Goal: Information Seeking & Learning: Check status

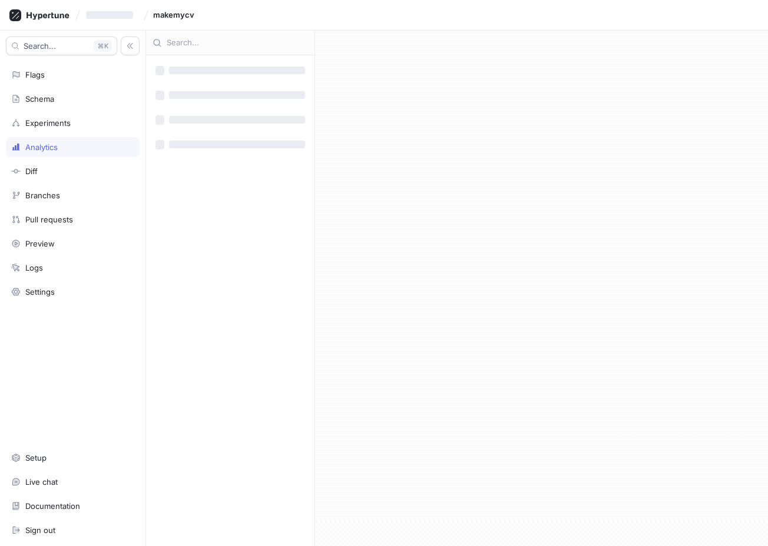
click at [59, 140] on div "Analytics" at bounding box center [73, 147] width 134 height 20
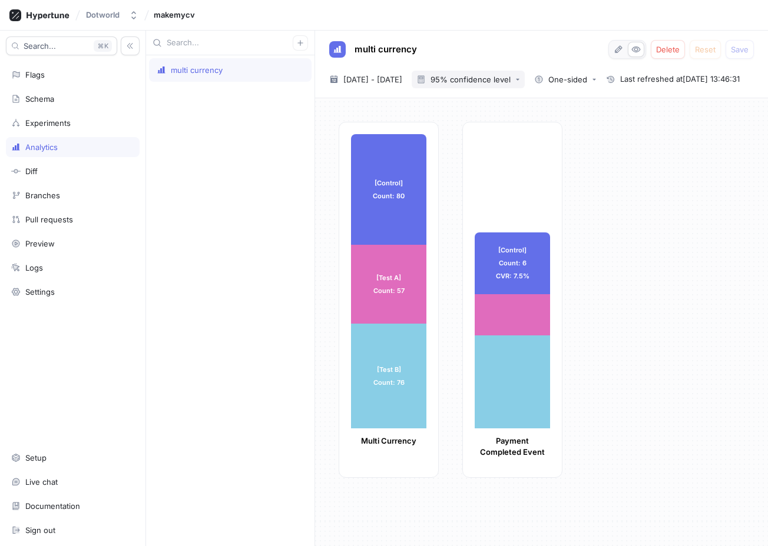
click at [496, 72] on button "95% confidence level" at bounding box center [468, 80] width 113 height 18
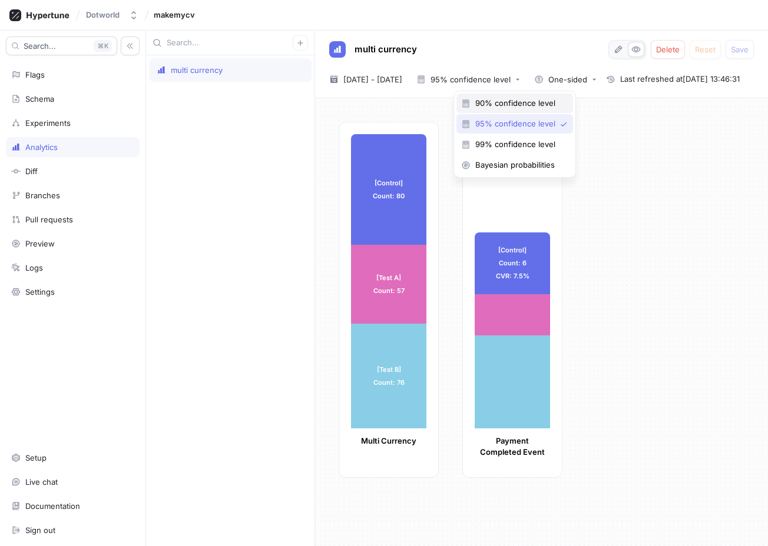
click at [496, 97] on div "90% confidence level" at bounding box center [514, 103] width 117 height 19
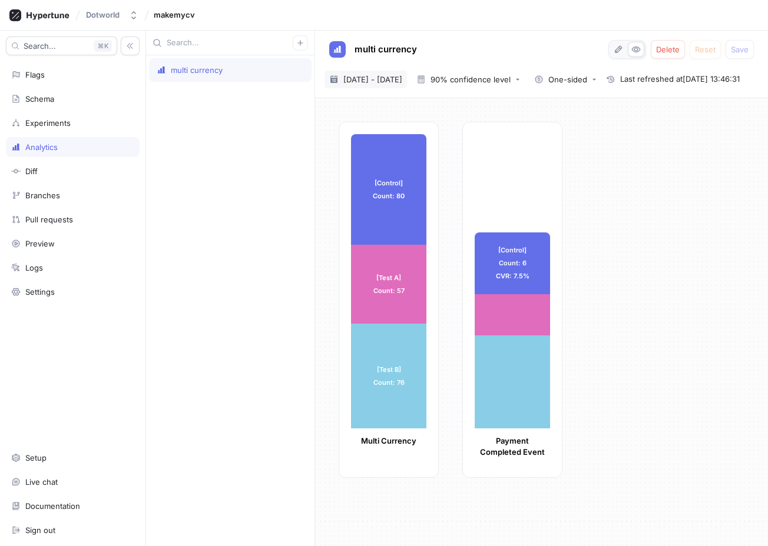
click at [399, 83] on span "[DATE] - [DATE]" at bounding box center [372, 80] width 59 height 12
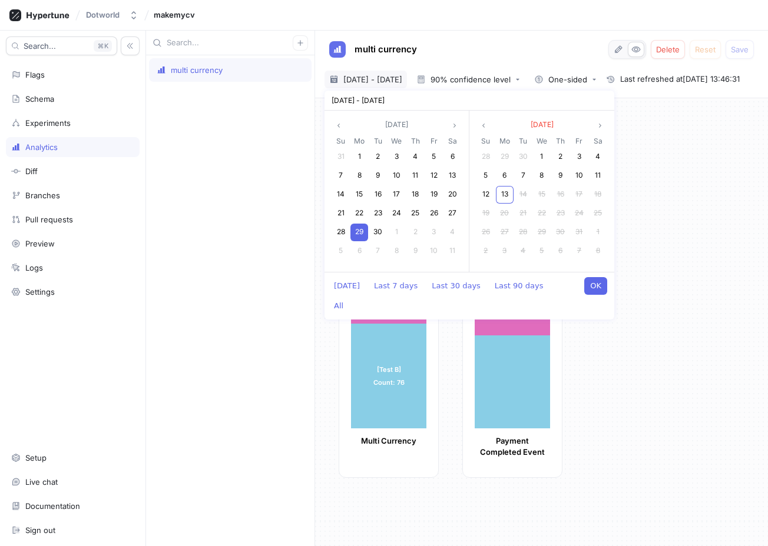
click at [362, 230] on span "29" at bounding box center [359, 231] width 8 height 9
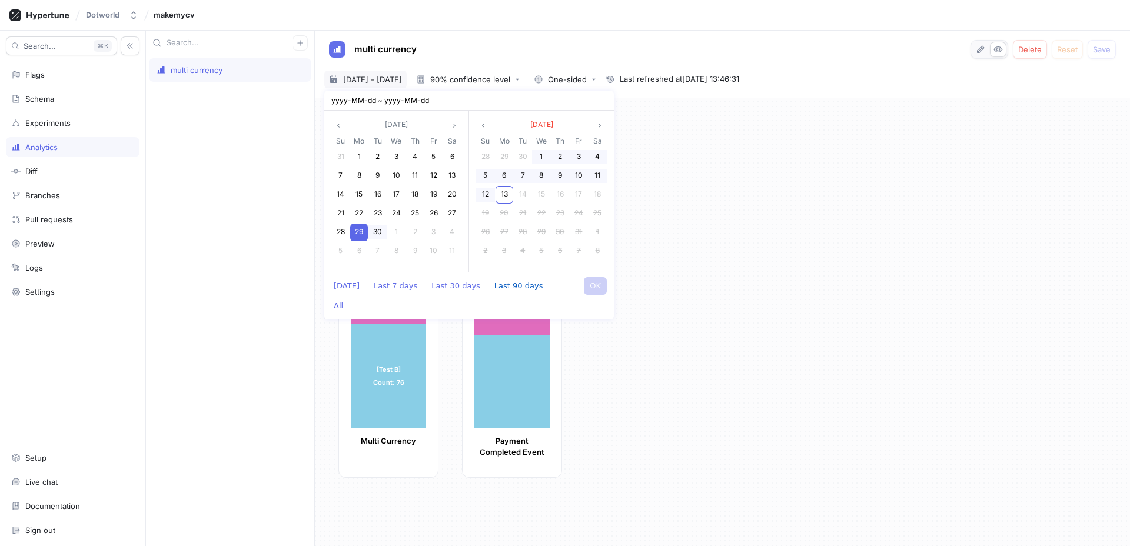
click at [507, 284] on button "Last 90 days" at bounding box center [519, 286] width 61 height 18
type textarea "x"
type input "2025-07-16 ~ 2025-10-13"
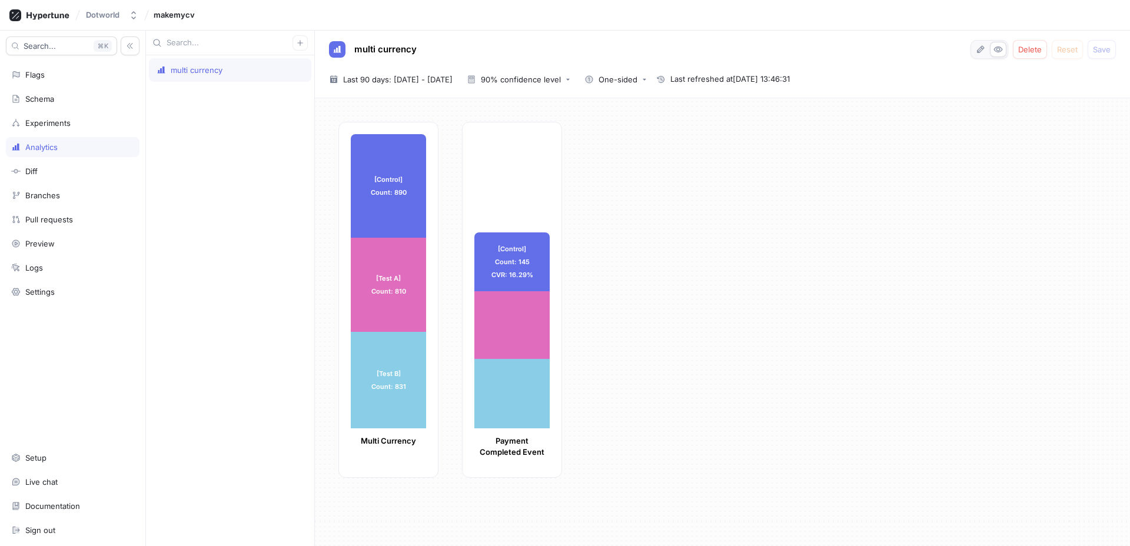
click at [602, 284] on div "[Control] Count: 890 [Control] Count: 890 [Test A] Count: 810 [Test A] Count: 8…" at bounding box center [730, 303] width 782 height 363
click at [561, 82] on div "90% confidence level" at bounding box center [521, 80] width 80 height 8
click at [700, 249] on div "[Control] Count: 890 [Control] Count: 890 [Test A] Count: 810 [Test A] Count: 8…" at bounding box center [730, 303] width 782 height 363
click at [767, 54] on button "button" at bounding box center [981, 49] width 16 height 15
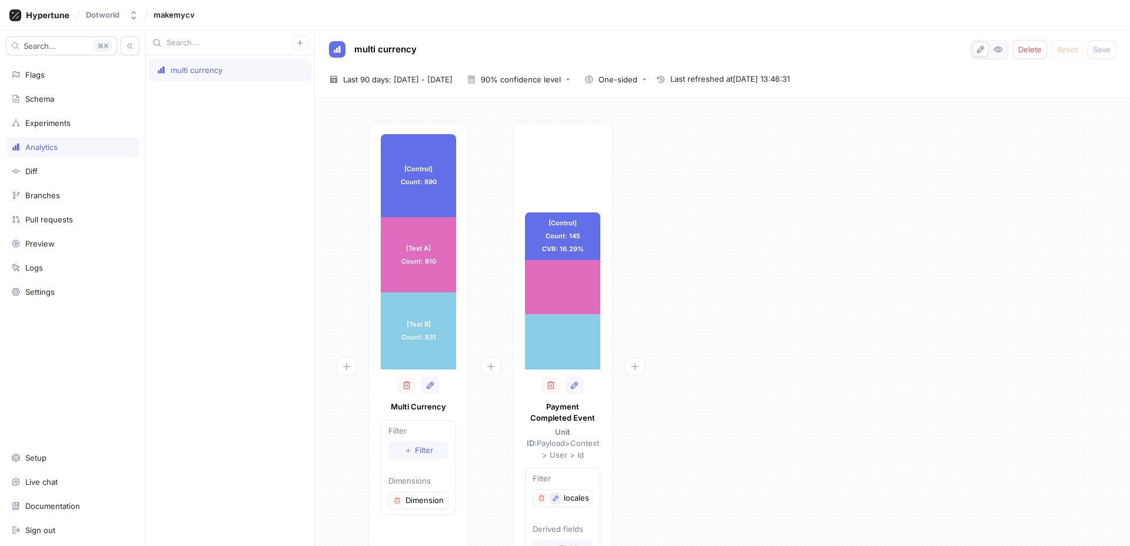
click at [559, 493] on button "button" at bounding box center [556, 499] width 12 height 12
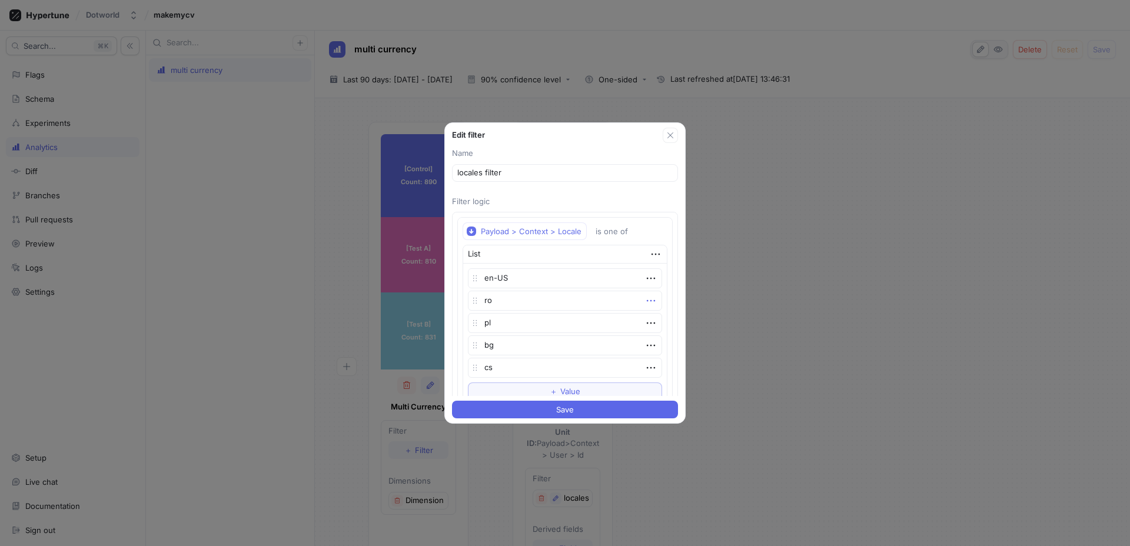
click at [646, 300] on icon "button" at bounding box center [651, 300] width 13 height 13
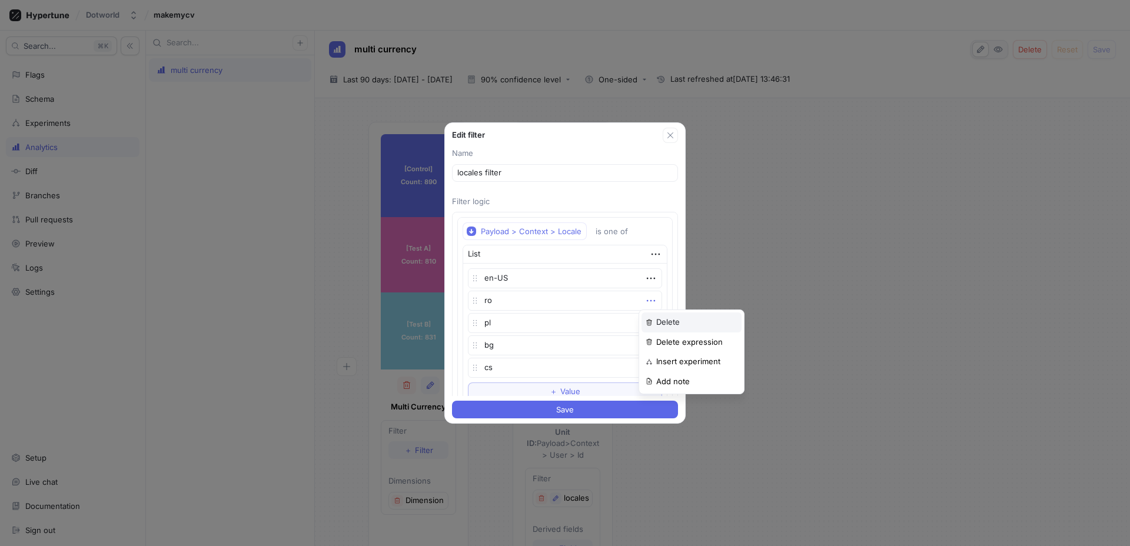
click at [668, 327] on p "Delete" at bounding box center [668, 323] width 24 height 12
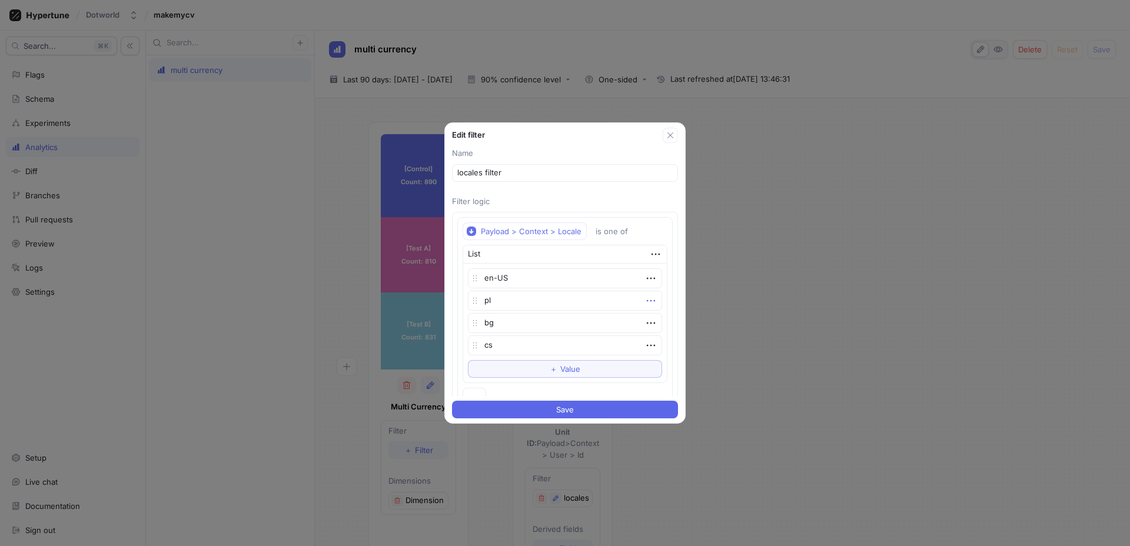
click at [648, 298] on icon "button" at bounding box center [651, 300] width 13 height 13
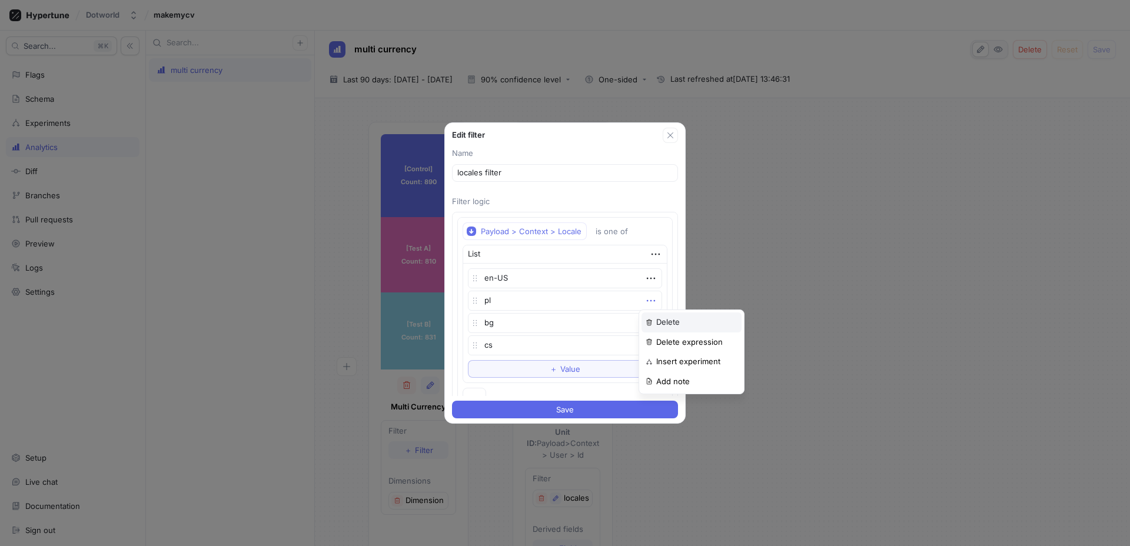
click at [650, 320] on img at bounding box center [649, 322] width 7 height 7
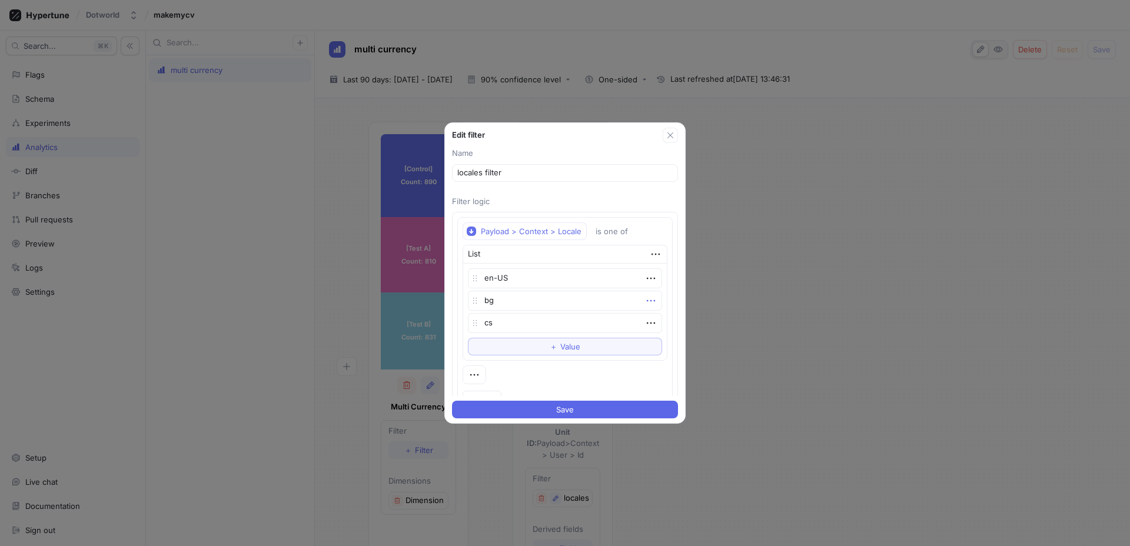
click at [646, 304] on icon "button" at bounding box center [651, 300] width 13 height 13
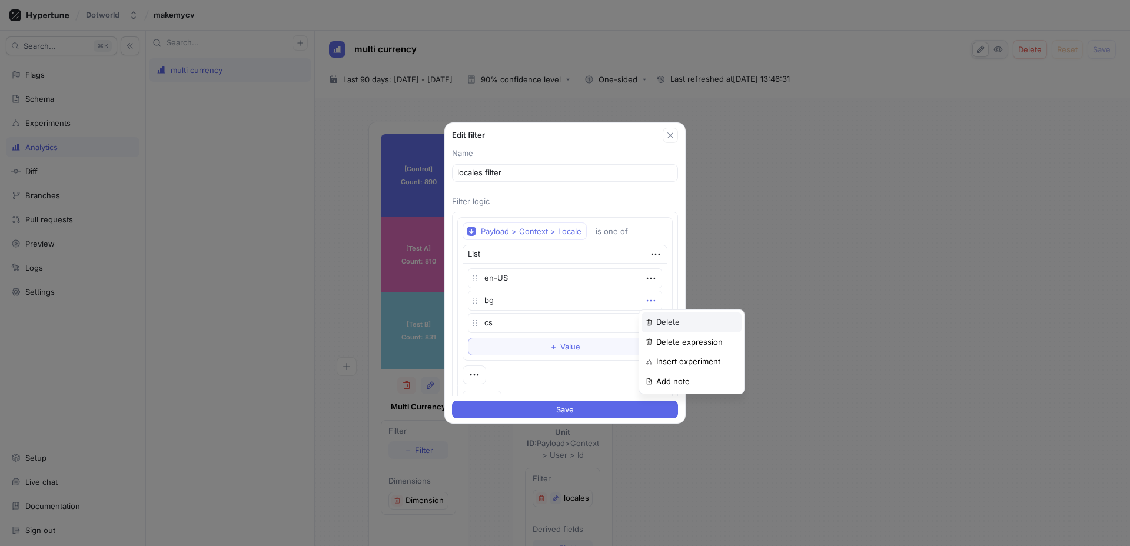
click at [649, 319] on img at bounding box center [649, 322] width 7 height 7
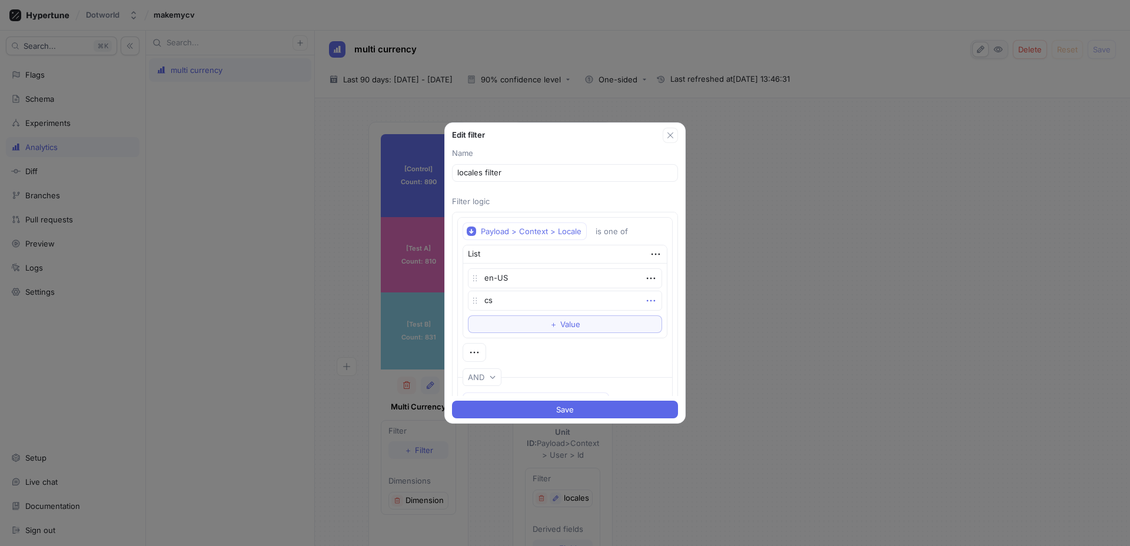
click at [647, 304] on icon "button" at bounding box center [651, 300] width 13 height 13
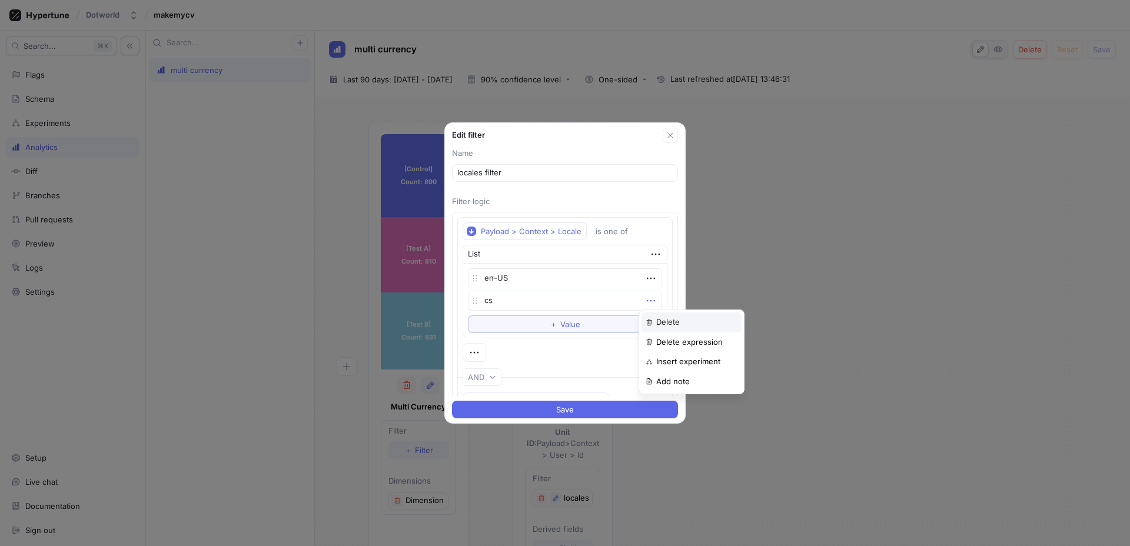
click at [649, 319] on img at bounding box center [649, 322] width 7 height 7
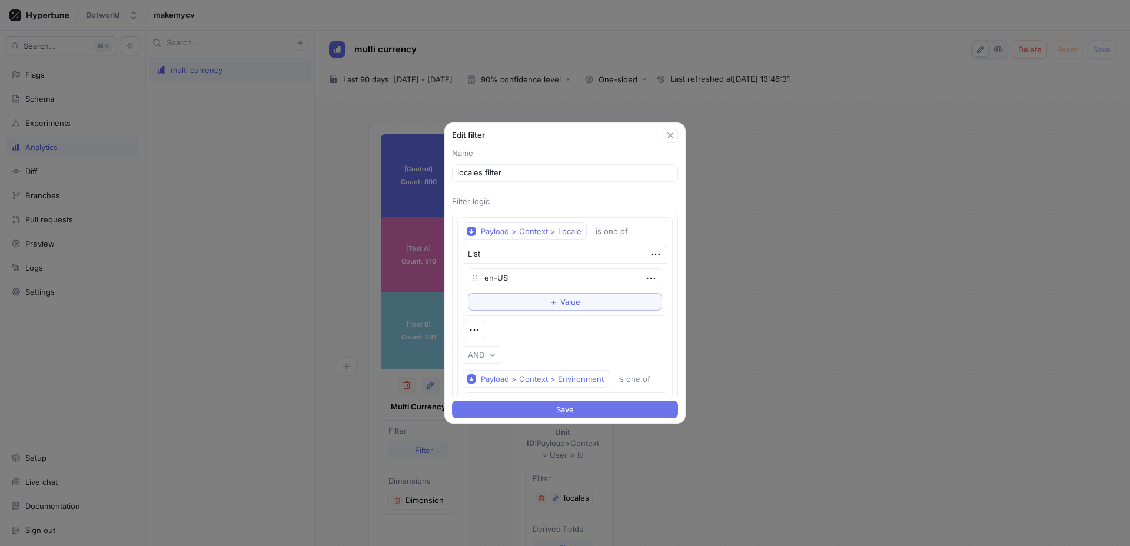
click at [563, 406] on span "Save" at bounding box center [565, 409] width 18 height 7
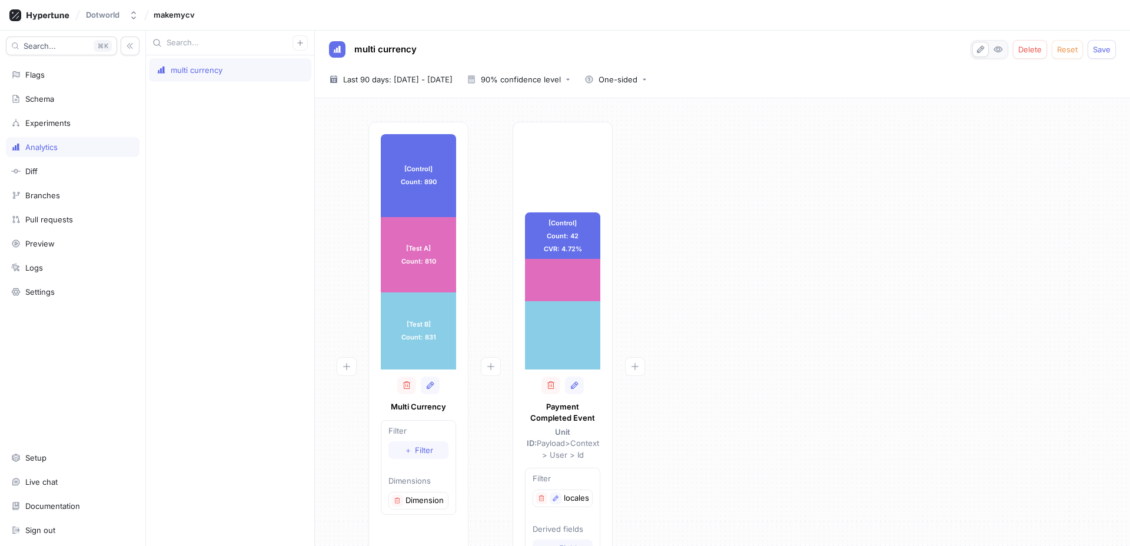
click at [609, 79] on div "2025-07-16 ~ 2025-10-13 Last 90 days: 16 Jul 2025 - 13 Oct 2025 90% confidence …" at bounding box center [720, 80] width 792 height 18
click at [594, 79] on icon "button" at bounding box center [589, 79] width 9 height 9
click at [626, 117] on div "Two-sided" at bounding box center [653, 123] width 75 height 19
click at [638, 82] on div "Two-sided" at bounding box center [618, 80] width 39 height 8
click at [654, 103] on span "One-sided" at bounding box center [658, 103] width 46 height 10
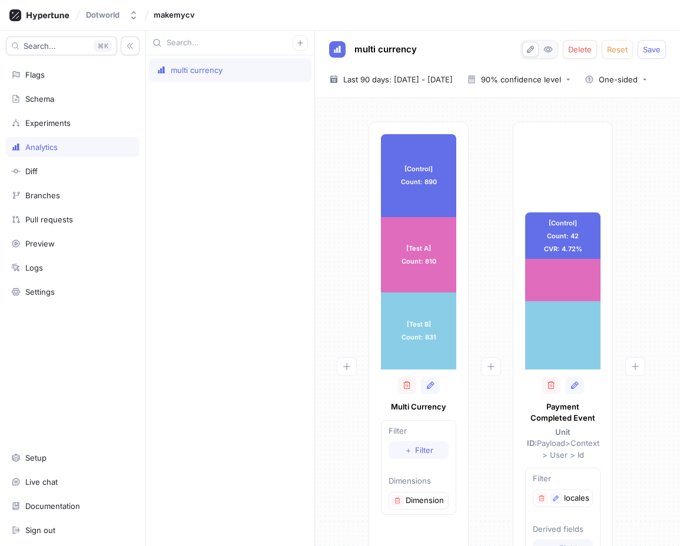
type textarea "x"
click at [502, 227] on div at bounding box center [491, 374] width 44 height 504
click at [310, 98] on div "multi currency" at bounding box center [230, 300] width 168 height 491
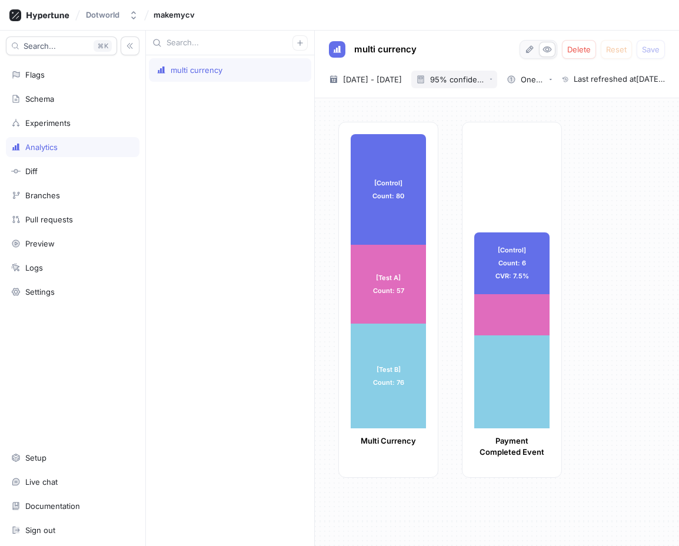
click at [497, 74] on button "95% confidence level" at bounding box center [455, 80] width 86 height 18
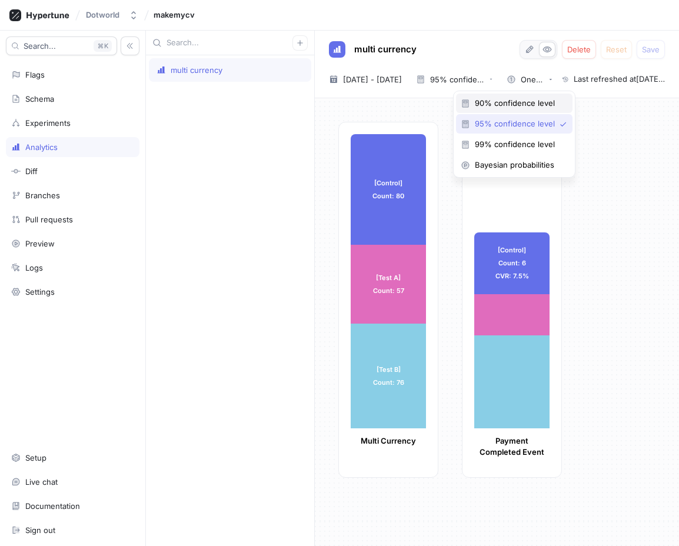
click at [487, 107] on span "90% confidence level" at bounding box center [518, 103] width 87 height 10
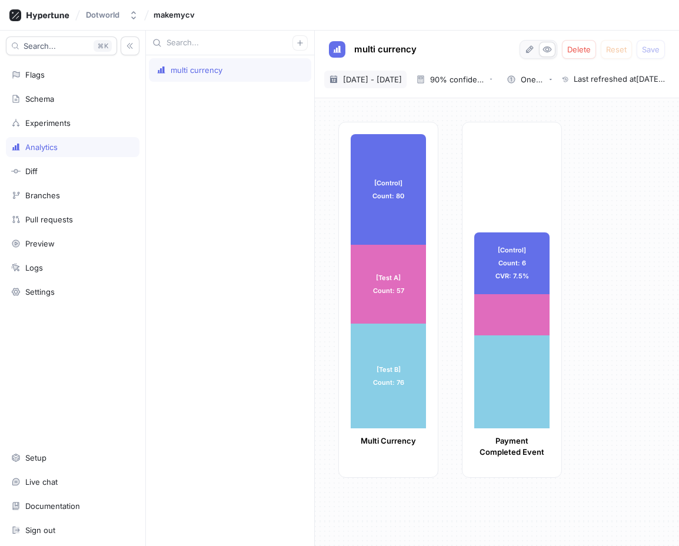
click at [402, 79] on span "[DATE] - [DATE]" at bounding box center [372, 80] width 59 height 12
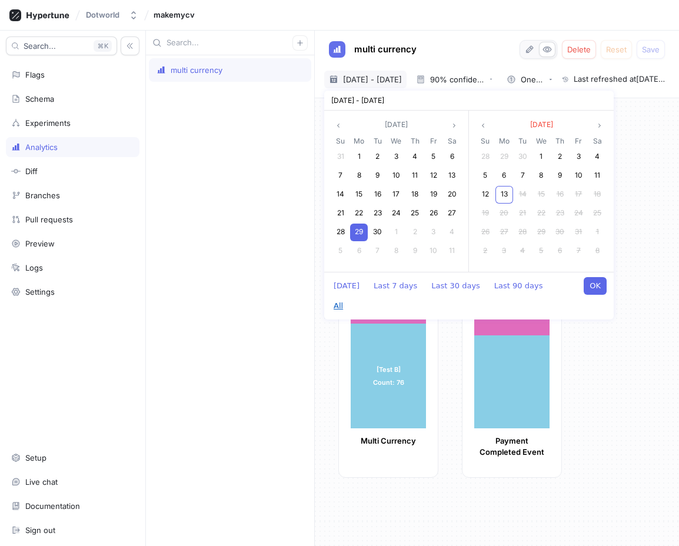
click at [349, 297] on button "All" at bounding box center [338, 306] width 21 height 18
type textarea "x"
type input "[DATE] ~ [DATE]"
